Goal: Transaction & Acquisition: Purchase product/service

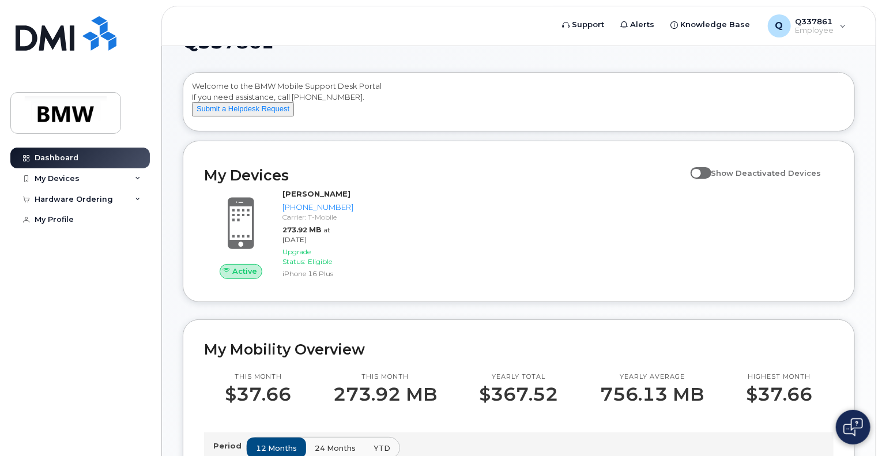
scroll to position [46, 0]
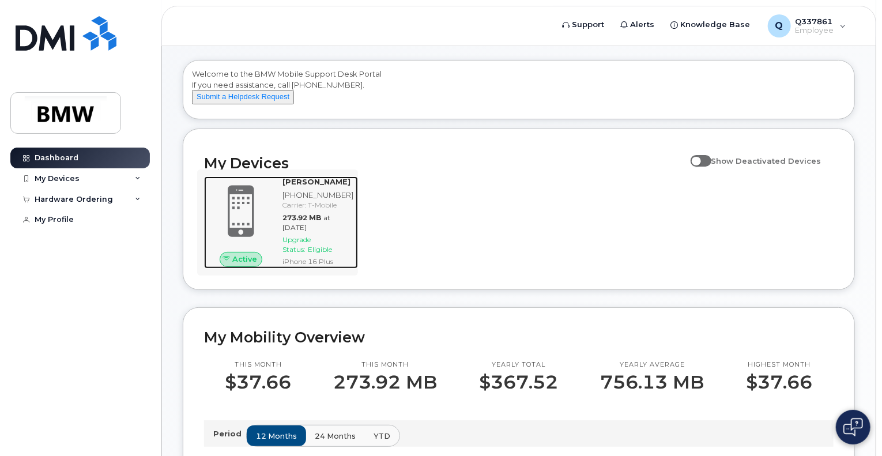
click at [318, 254] on span "Eligible" at bounding box center [320, 249] width 24 height 9
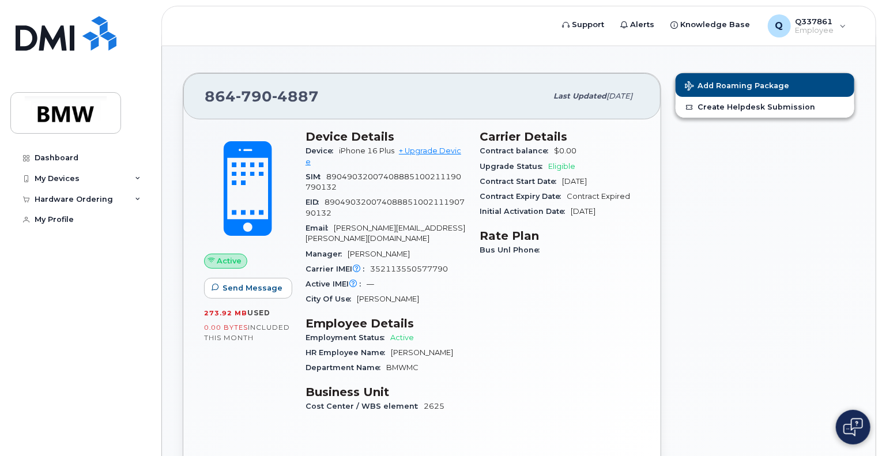
scroll to position [13, 0]
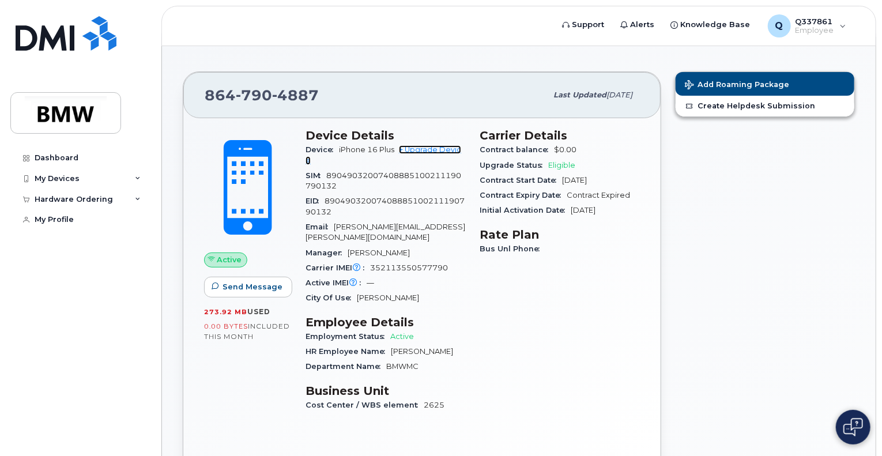
click at [432, 146] on link "+ Upgrade Device" at bounding box center [383, 154] width 156 height 19
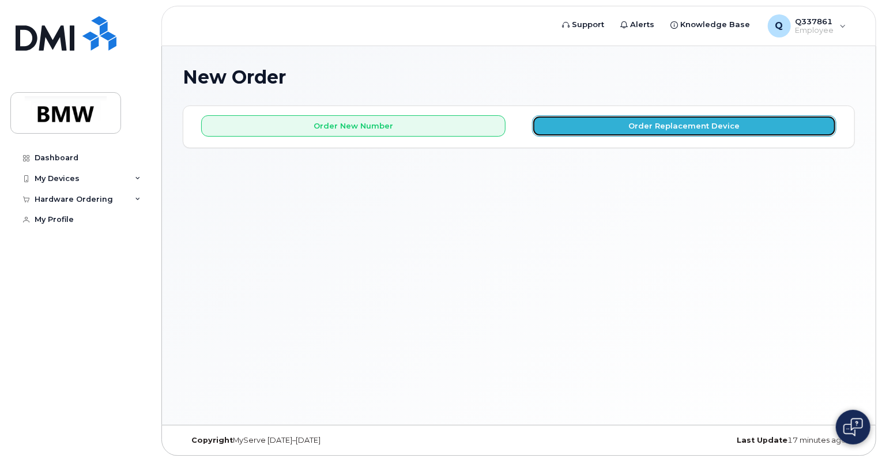
click at [579, 129] on button "Order Replacement Device" at bounding box center [684, 125] width 304 height 21
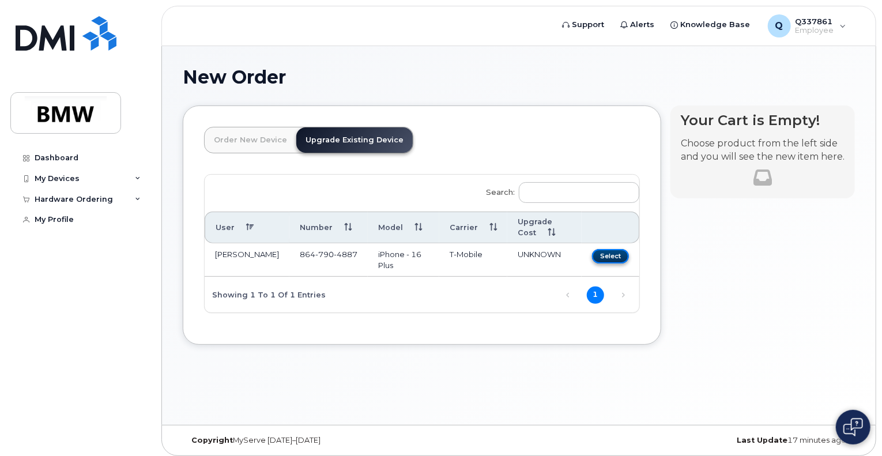
click at [620, 251] on button "Select" at bounding box center [610, 256] width 37 height 14
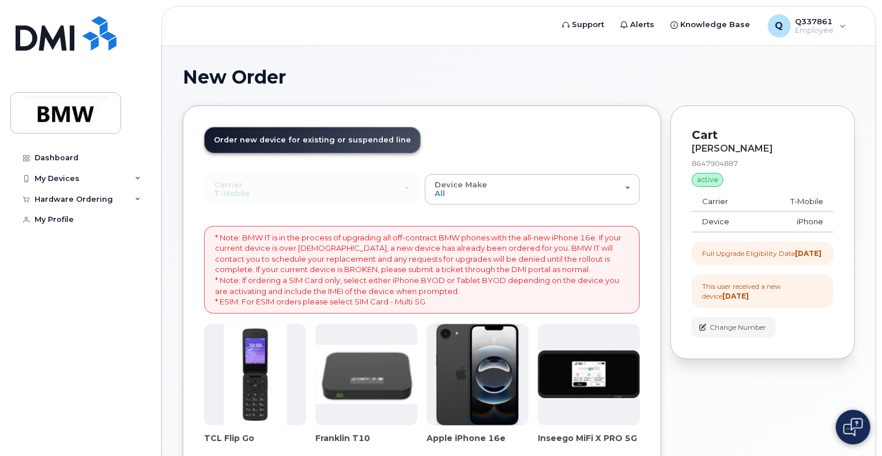
click at [620, 251] on p "* Note: BMW IT is in the process of upgrading all off-contract BMW phones with …" at bounding box center [422, 269] width 414 height 75
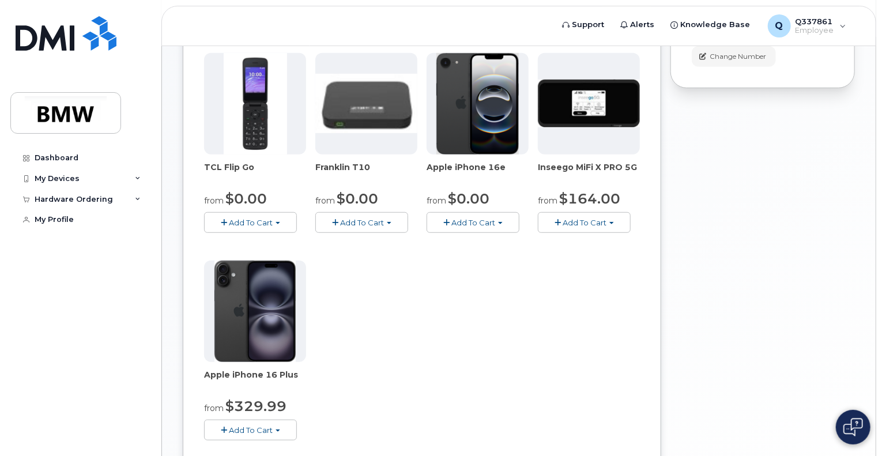
scroll to position [269, 0]
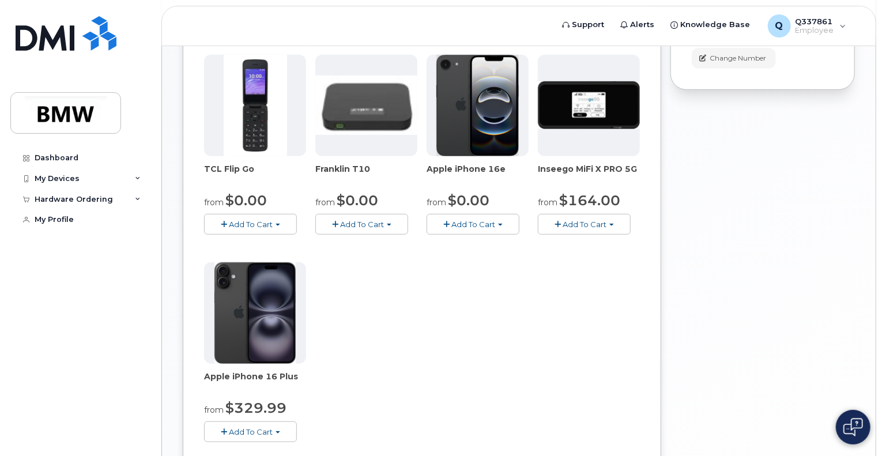
click at [465, 222] on span "Add To Cart" at bounding box center [473, 224] width 44 height 9
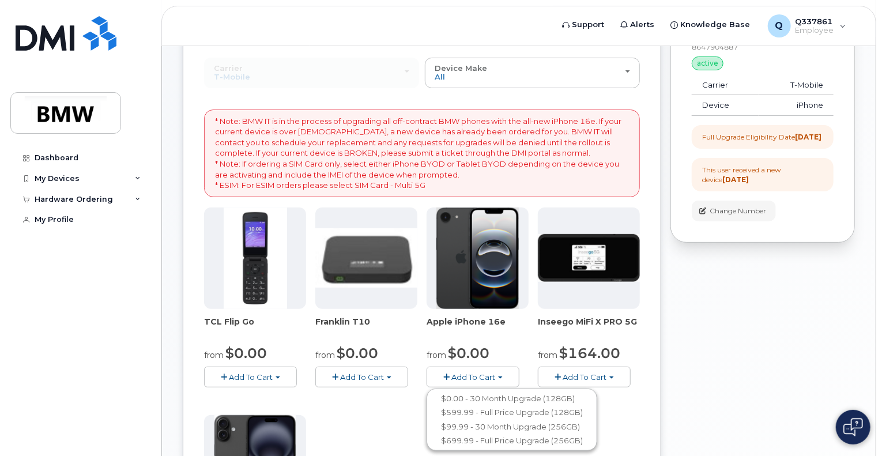
scroll to position [112, 0]
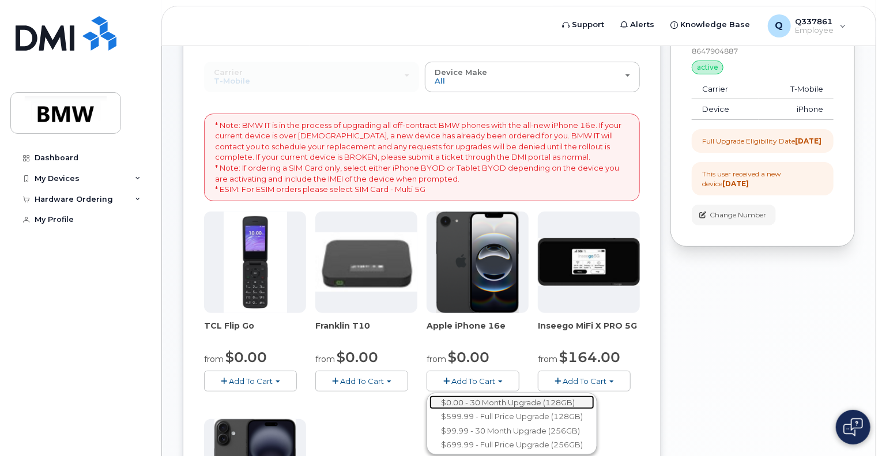
click at [463, 395] on link "$0.00 - 30 Month Upgrade (128GB)" at bounding box center [511, 402] width 165 height 14
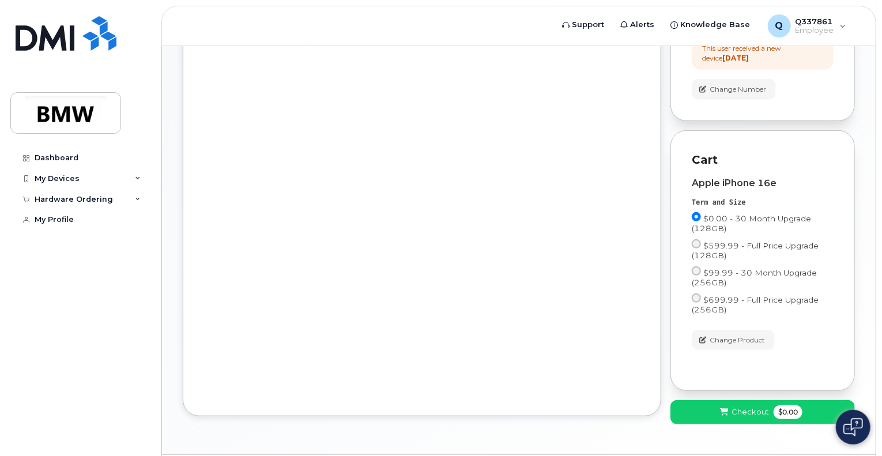
scroll to position [281, 0]
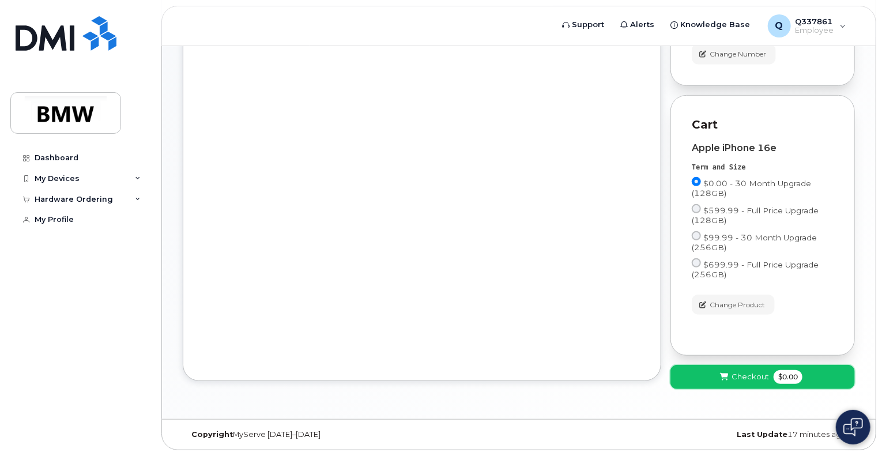
click at [726, 375] on icon at bounding box center [724, 376] width 8 height 7
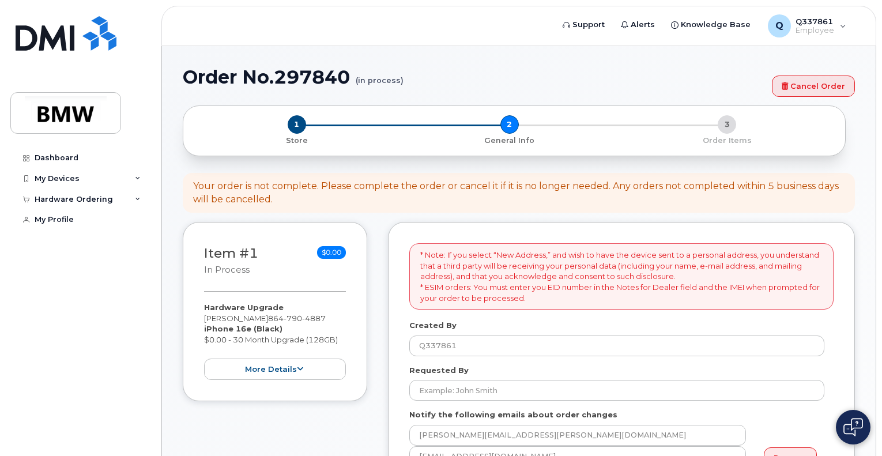
select select
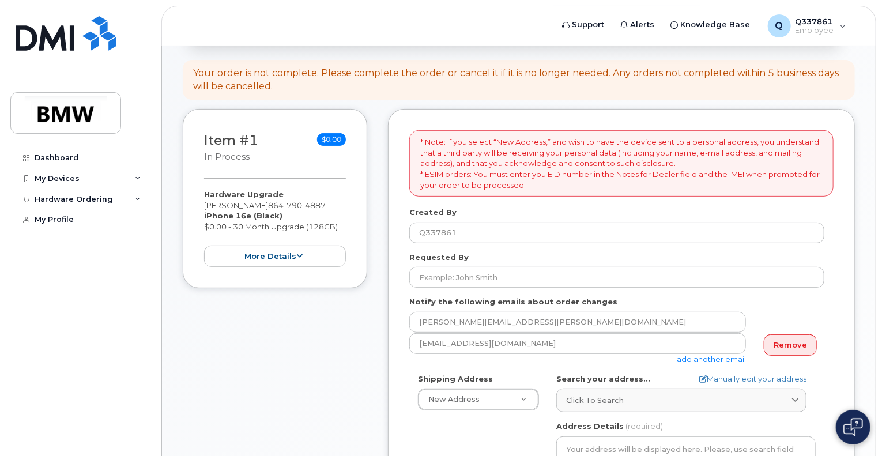
scroll to position [85, 0]
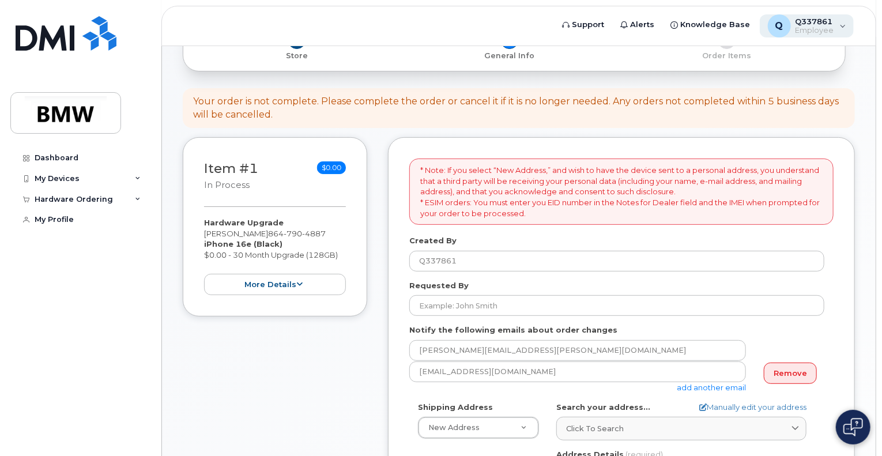
click at [837, 25] on div "Q Q337861 Employee" at bounding box center [807, 25] width 95 height 23
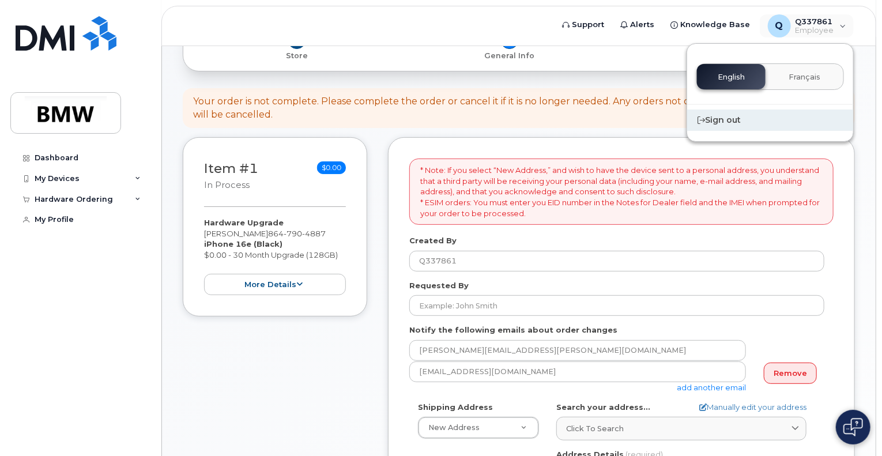
click at [699, 119] on icon at bounding box center [700, 119] width 7 height 7
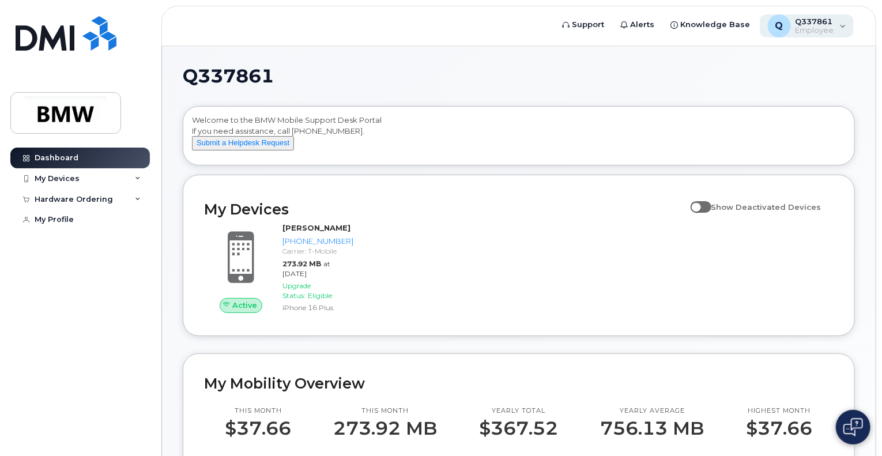
click at [839, 35] on div "Q Q337861 Employee" at bounding box center [807, 25] width 95 height 23
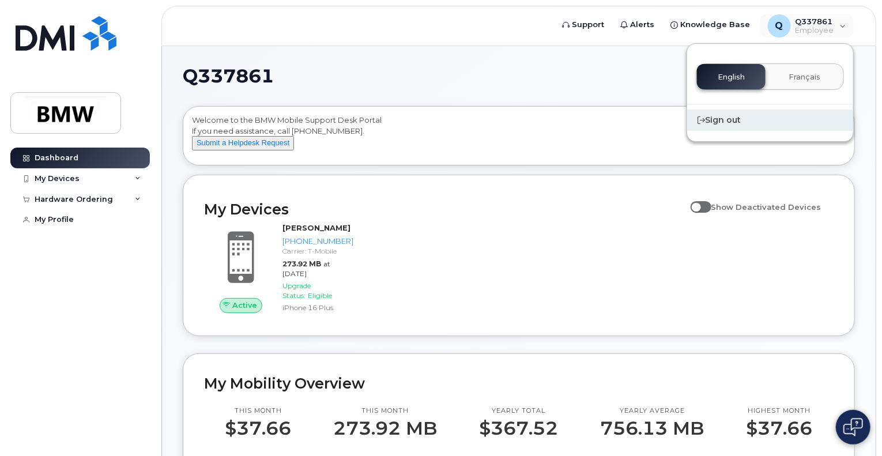
click at [734, 117] on div "Sign out" at bounding box center [770, 120] width 166 height 21
